Goal: Information Seeking & Learning: Learn about a topic

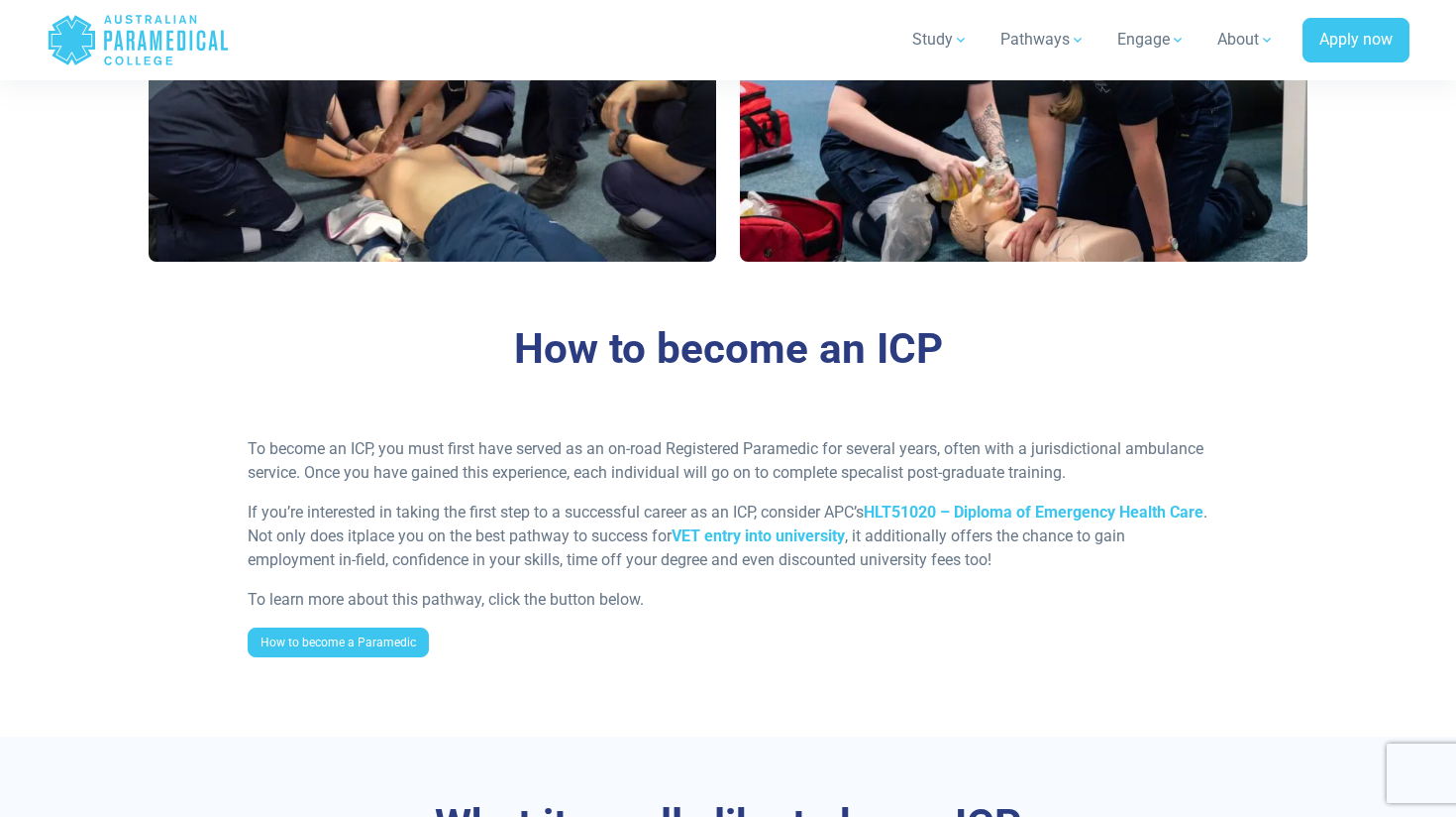
scroll to position [1375, 0]
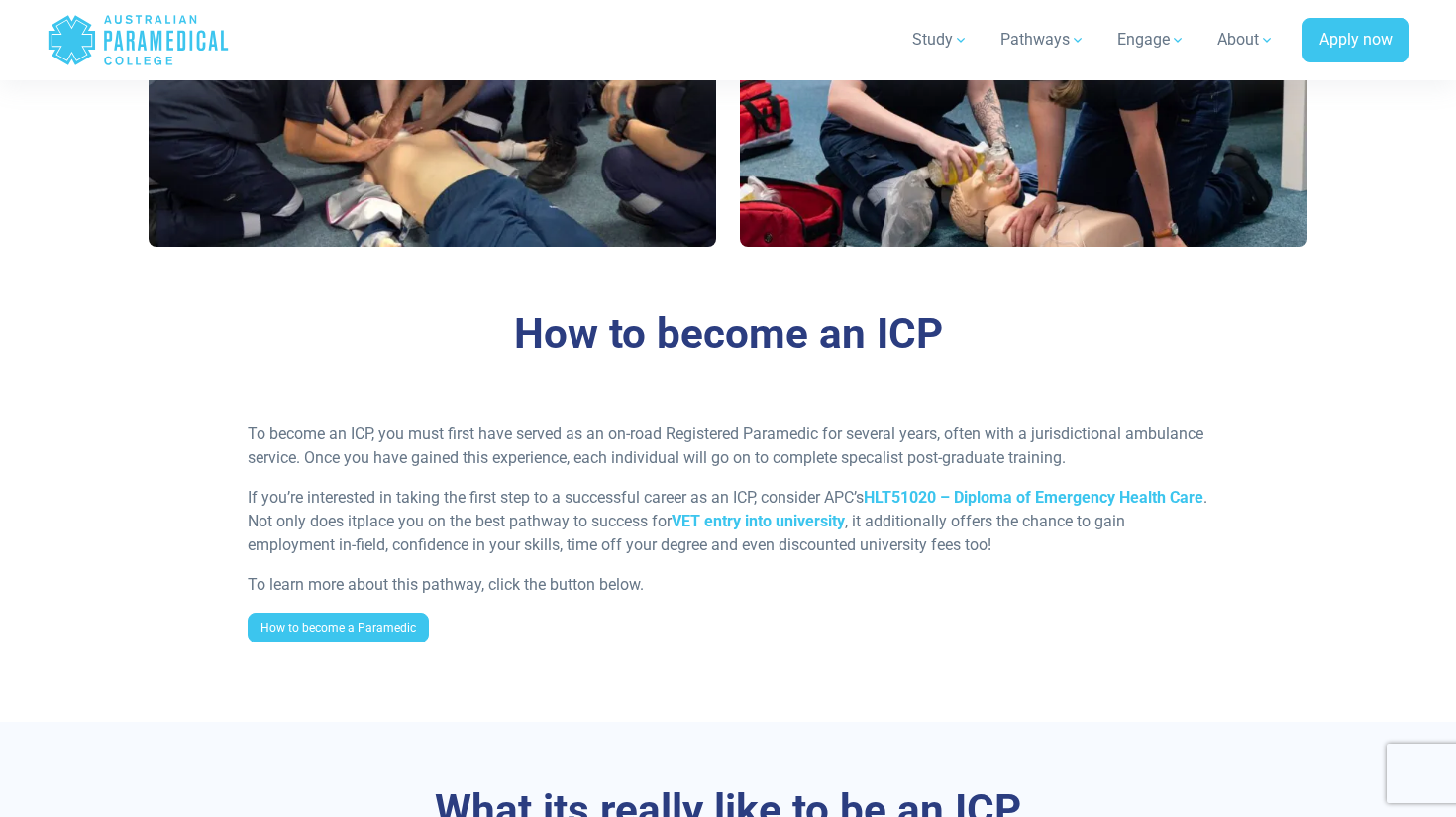
click at [736, 451] on p "To become an ICP, you must first have served as an on-road Registered Paramedic…" at bounding box center [728, 446] width 962 height 48
click at [871, 460] on p "To become an ICP, you must first have served as an on-road Registered Paramedic…" at bounding box center [728, 446] width 962 height 48
click at [1036, 459] on p "To become an ICP, you must first have served as an on-road Registered Paramedic…" at bounding box center [728, 446] width 962 height 48
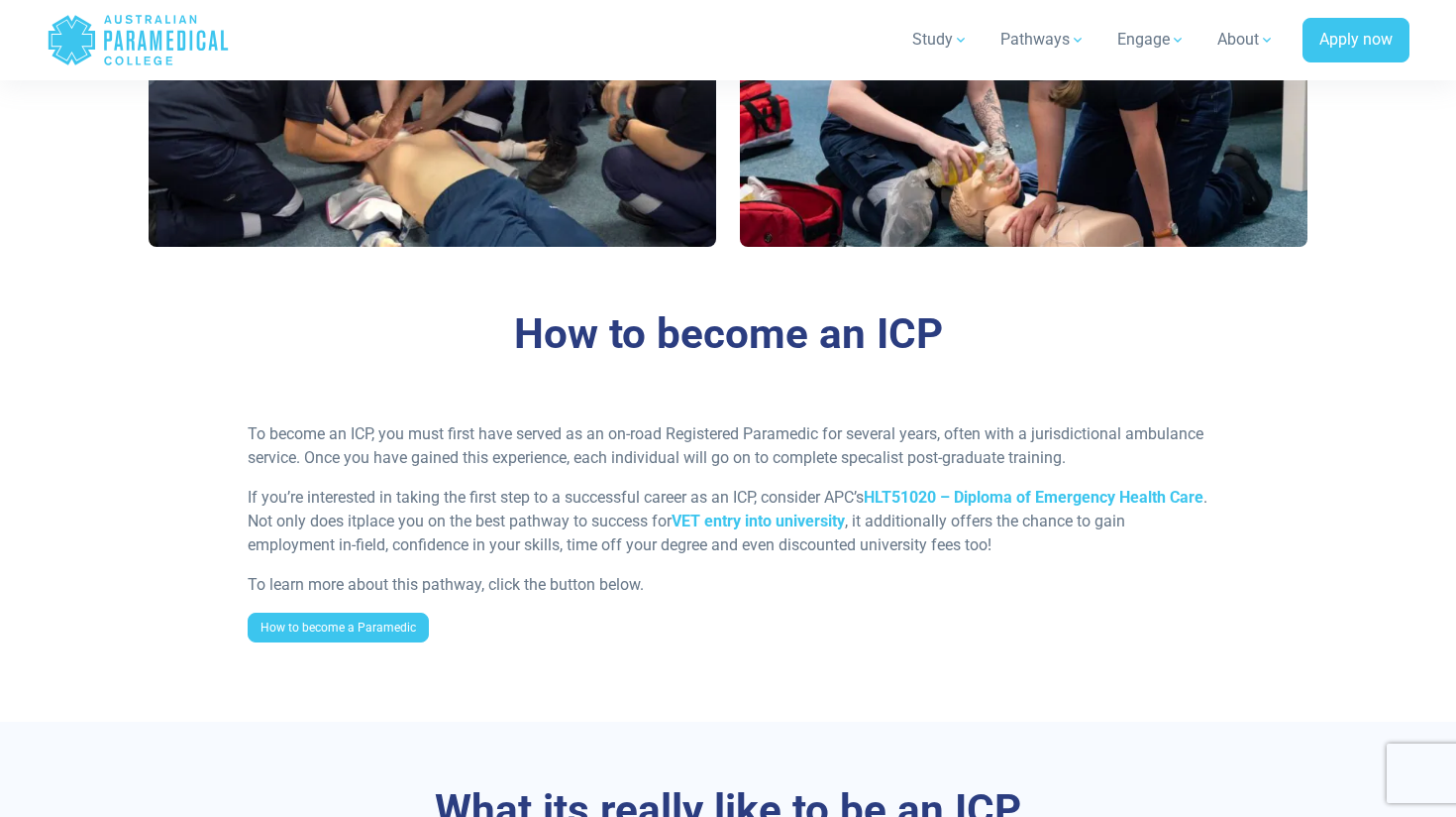
click at [1036, 459] on p "To become an ICP, you must first have served as an on-road Registered Paramedic…" at bounding box center [728, 446] width 962 height 48
click at [1108, 468] on p "To become an ICP, you must first have served as an on-road Registered Paramedic…" at bounding box center [728, 446] width 962 height 48
click at [1144, 451] on p "To become an ICP, you must first have served as an on-road Registered Paramedic…" at bounding box center [728, 446] width 962 height 48
click at [705, 442] on p "To become an ICP, you must first have served as an on-road Registered Paramedic…" at bounding box center [728, 446] width 962 height 48
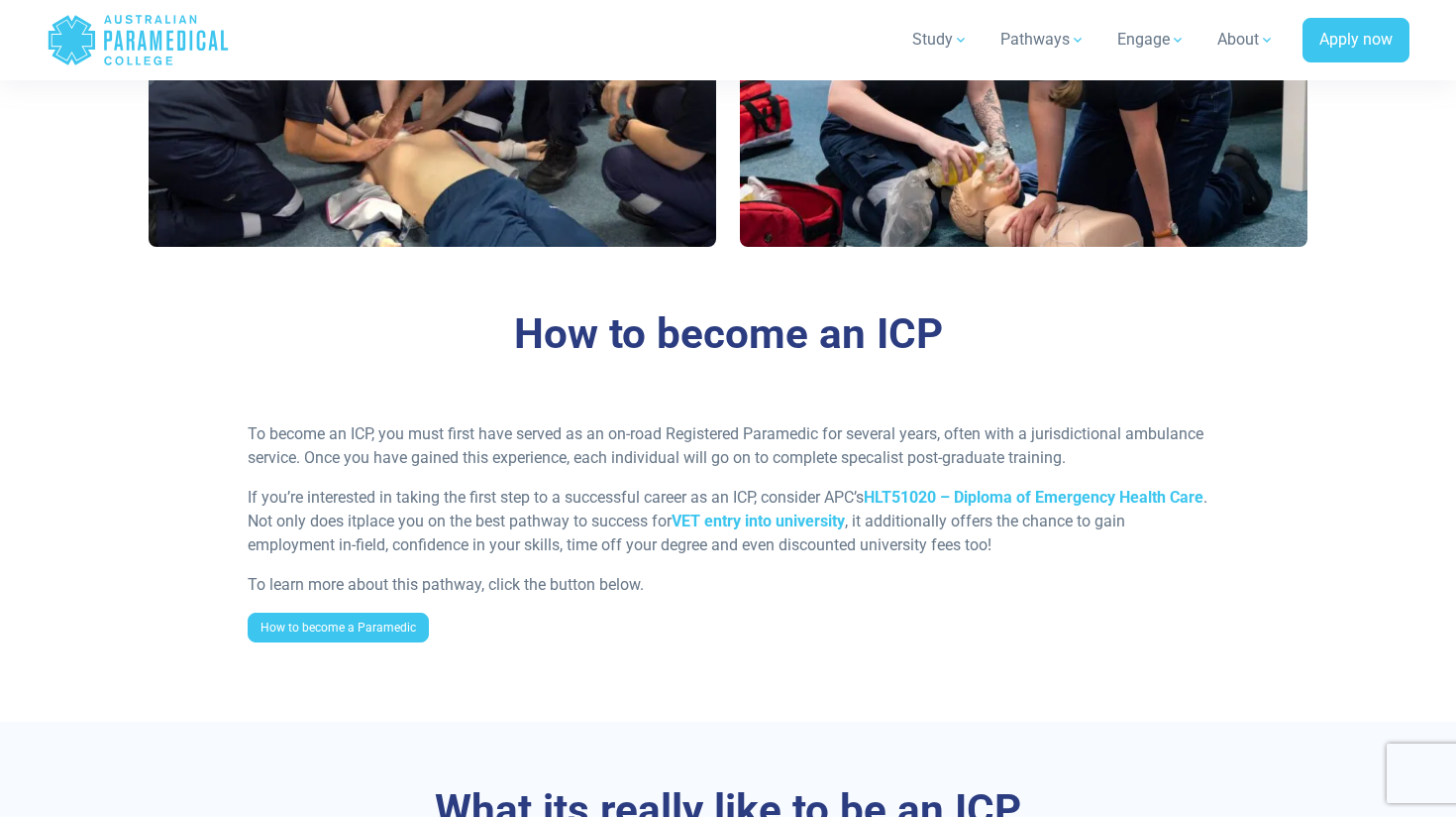
click at [705, 442] on p "To become an ICP, you must first have served as an on-road Registered Paramedic…" at bounding box center [728, 446] width 962 height 48
click at [583, 465] on p "To become an ICP, you must first have served as an on-road Registered Paramedic…" at bounding box center [728, 446] width 962 height 48
click at [751, 461] on p "To become an ICP, you must first have served as an on-road Registered Paramedic…" at bounding box center [728, 446] width 962 height 48
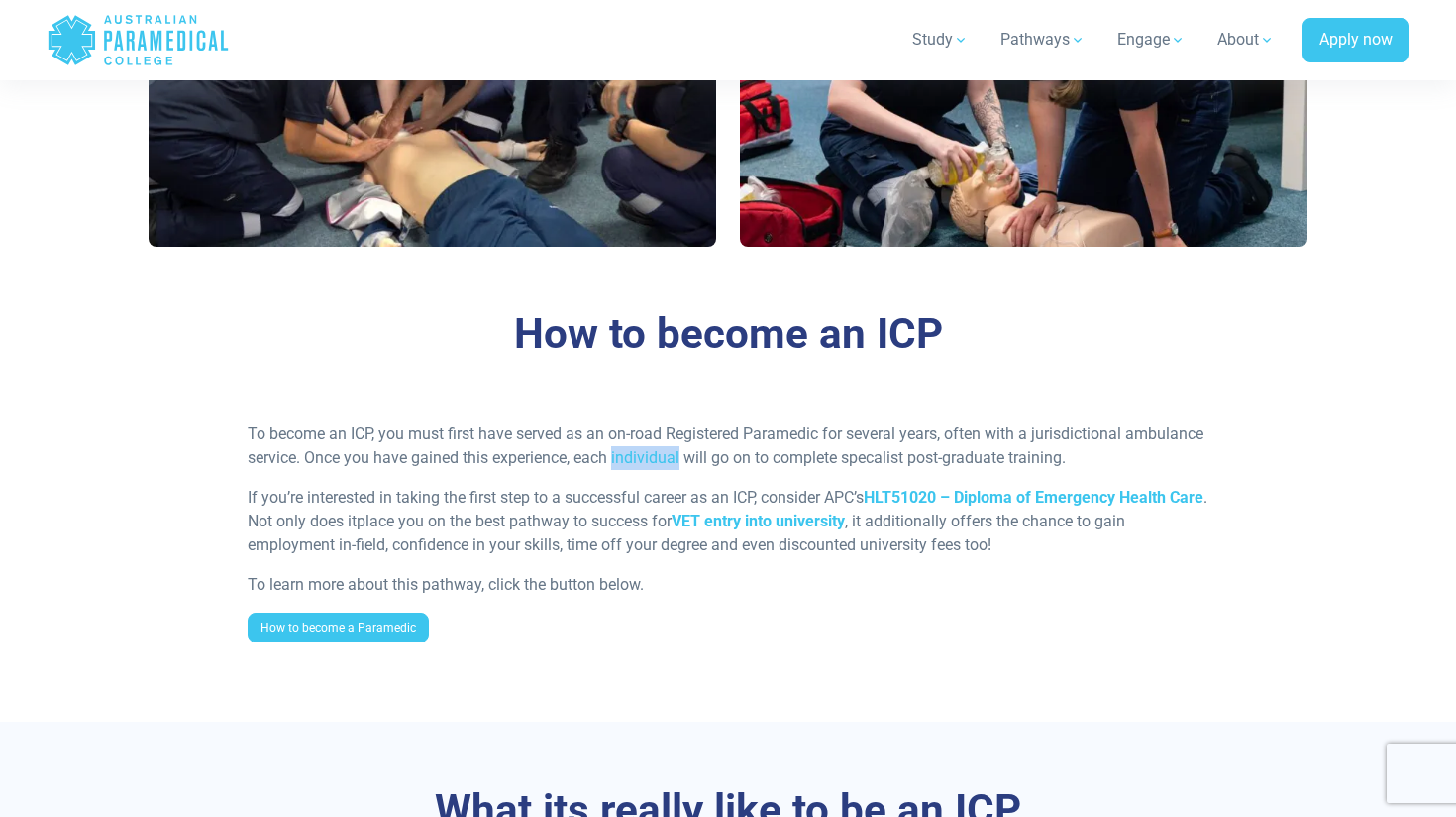
click at [850, 464] on p "To become an ICP, you must first have served as an on-road Registered Paramedic…" at bounding box center [728, 446] width 962 height 48
click at [977, 472] on div "To become an ICP, you must first have served as an on-road Registered Paramedic…" at bounding box center [728, 539] width 986 height 236
click at [1061, 466] on p "To become an ICP, you must first have served as an on-road Registered Paramedic…" at bounding box center [728, 446] width 962 height 48
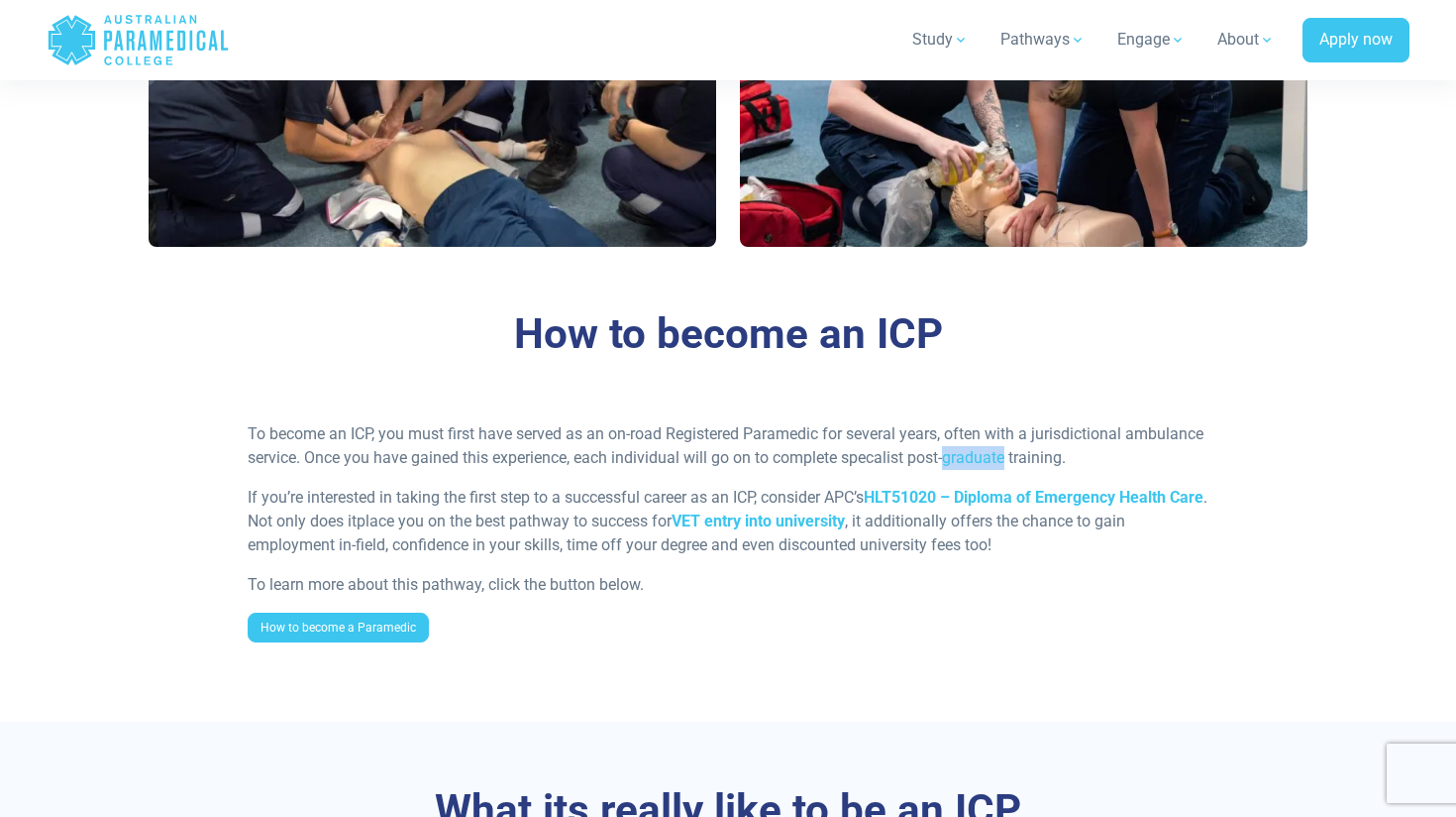
click at [1173, 468] on p "To become an ICP, you must first have served as an on-road Registered Paramedic…" at bounding box center [728, 446] width 962 height 48
click at [1126, 467] on p "To become an ICP, you must first have served as an on-road Registered Paramedic…" at bounding box center [728, 446] width 962 height 48
click at [985, 454] on p "To become an ICP, you must first have served as an on-road Registered Paramedic…" at bounding box center [728, 446] width 962 height 48
click at [476, 525] on span "place you on the best pathway to success for" at bounding box center [514, 520] width 315 height 19
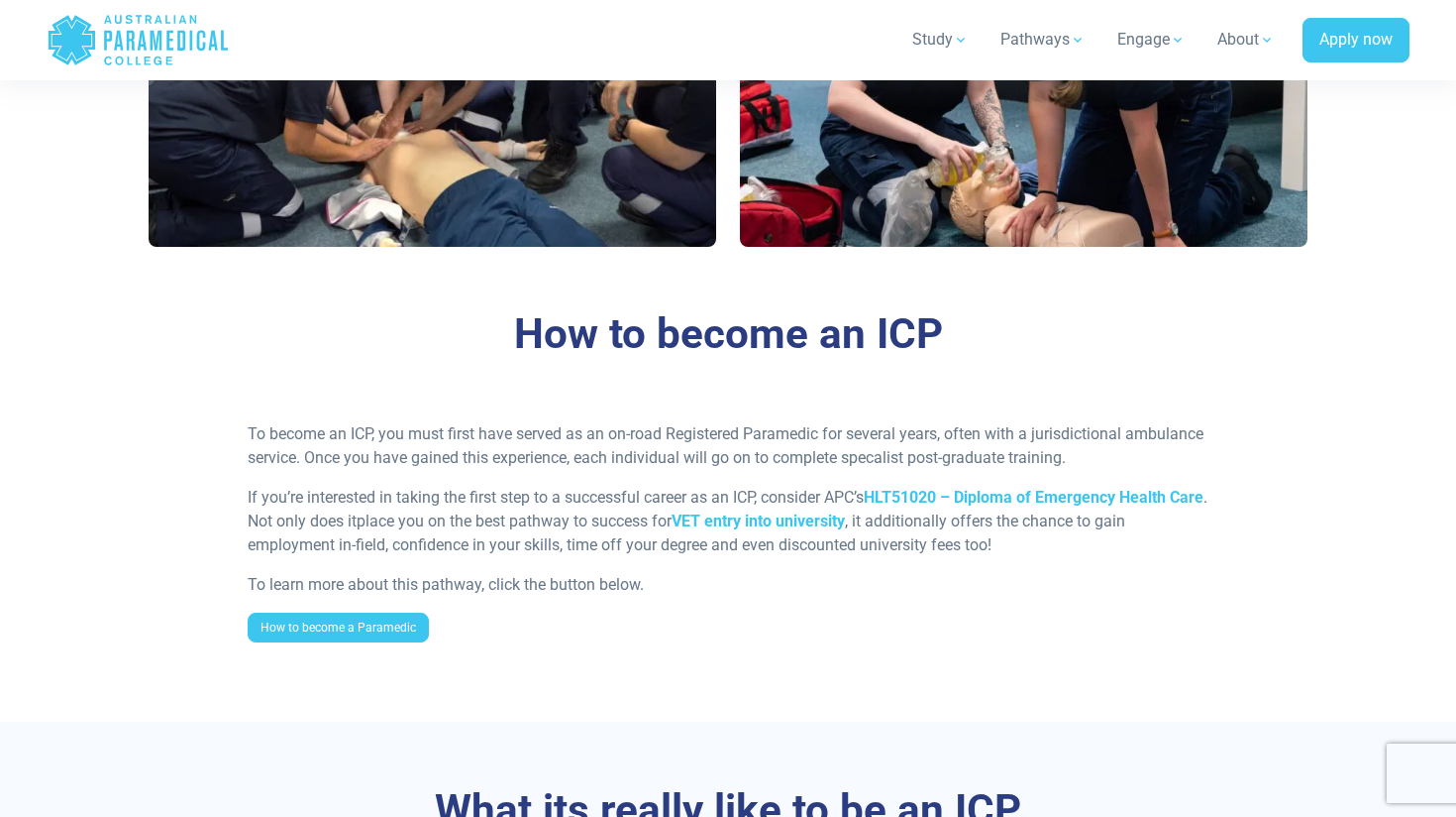
click at [476, 525] on span "place you on the best pathway to success for" at bounding box center [514, 520] width 315 height 19
click at [576, 506] on p "If you’re interested in taking the first step to a successful career as an ICP,…" at bounding box center [728, 521] width 962 height 72
click at [705, 504] on p "If you’re interested in taking the first step to a successful career as an ICP,…" at bounding box center [728, 521] width 962 height 72
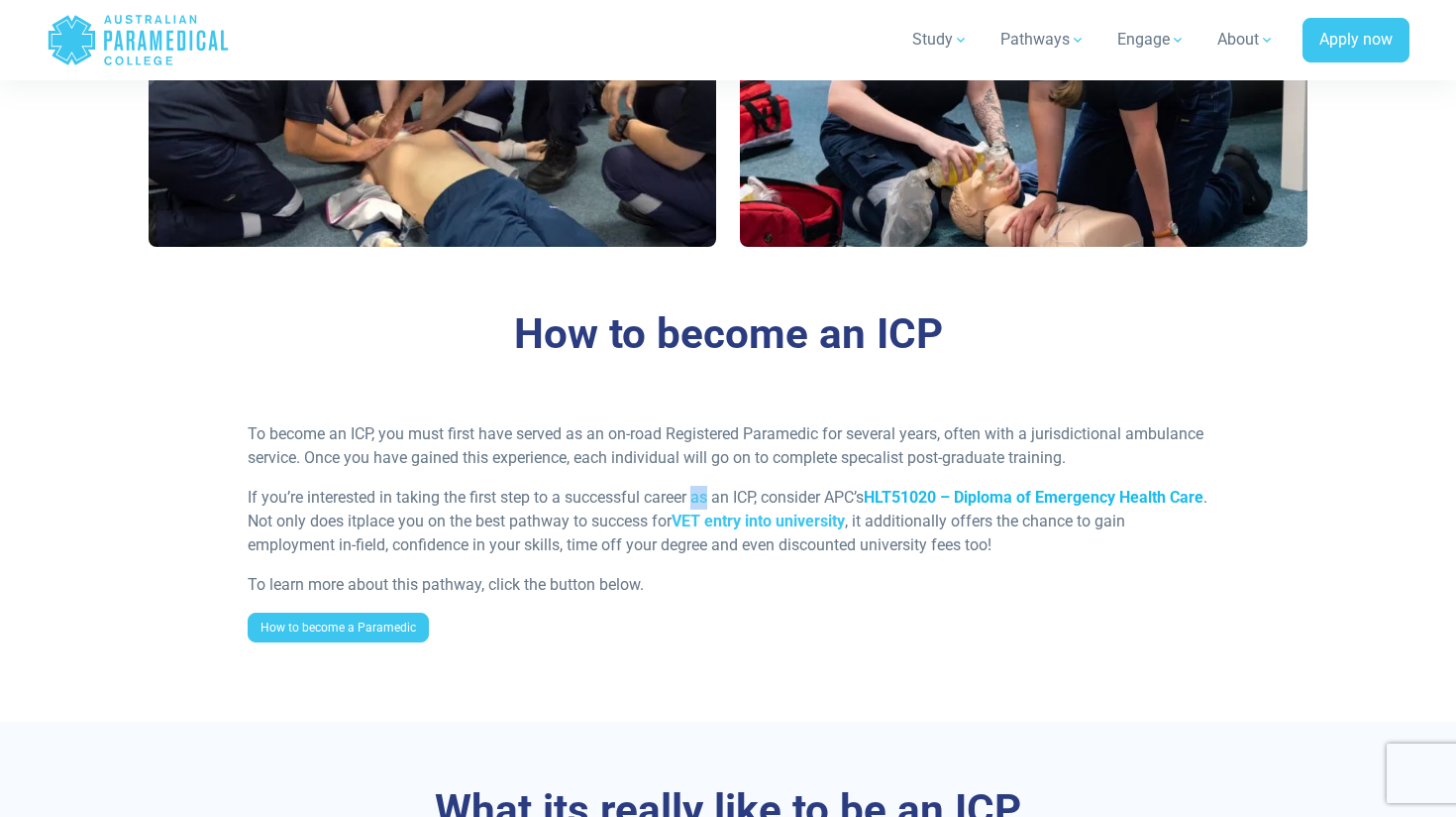
click at [939, 502] on strong "HLT51020 – Diploma of Emergency Health Care" at bounding box center [1033, 497] width 340 height 19
